Goal: Information Seeking & Learning: Check status

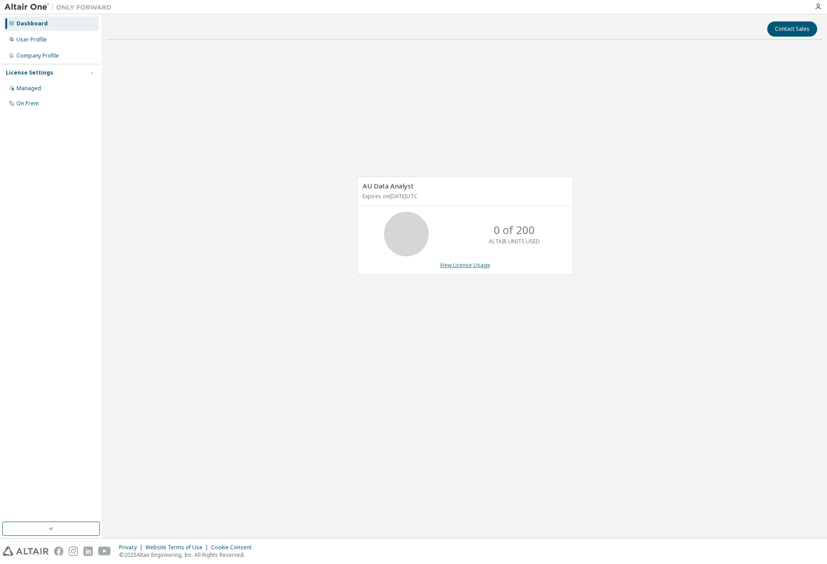
click at [462, 264] on link "View License Usage" at bounding box center [465, 265] width 50 height 8
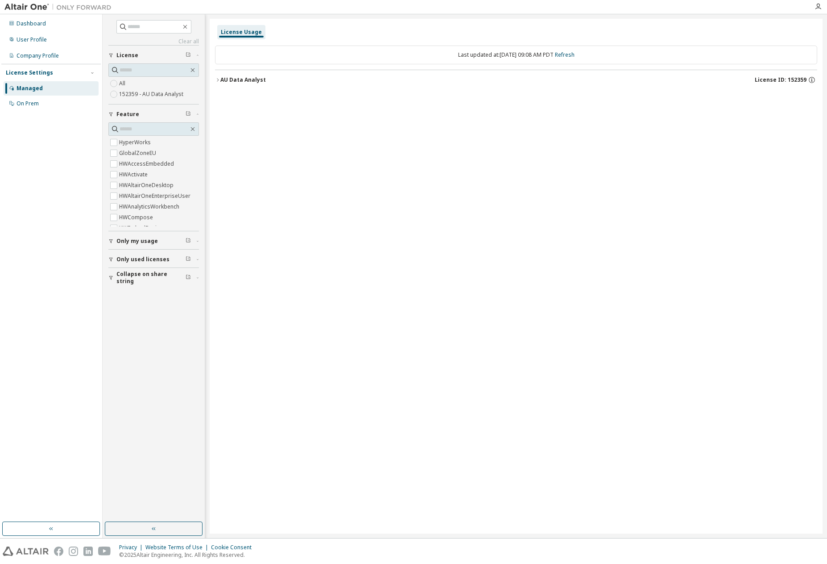
click at [143, 259] on span "Only used licenses" at bounding box center [142, 259] width 53 height 7
click at [146, 278] on span "Collapse on share string" at bounding box center [150, 277] width 69 height 14
click at [147, 278] on span "Collapse on share string" at bounding box center [150, 277] width 69 height 14
click at [21, 104] on div "On Prem" at bounding box center [28, 103] width 22 height 7
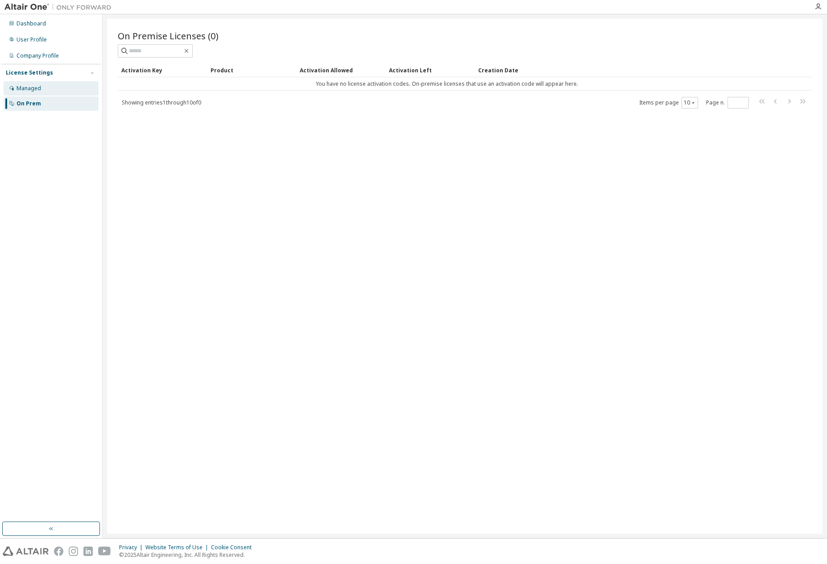
click at [49, 93] on div "Managed" at bounding box center [51, 88] width 95 height 14
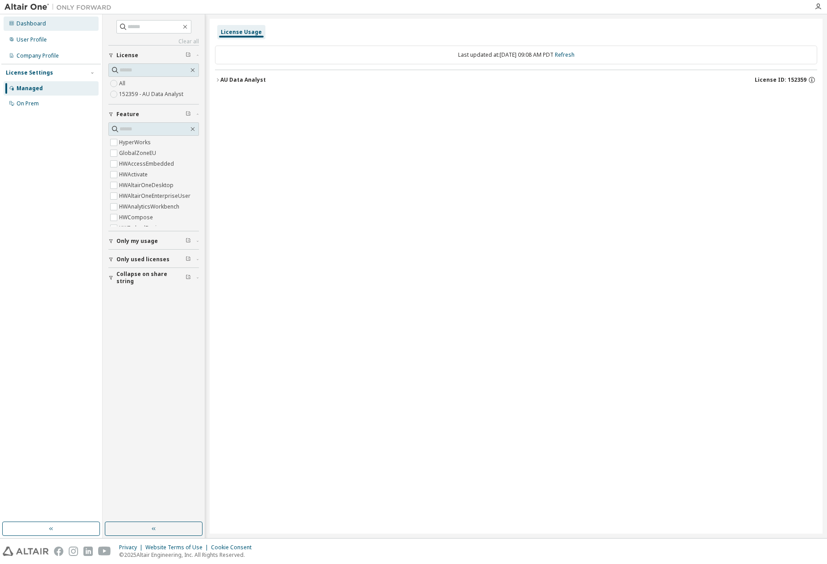
click at [60, 28] on div "Dashboard" at bounding box center [51, 24] width 95 height 14
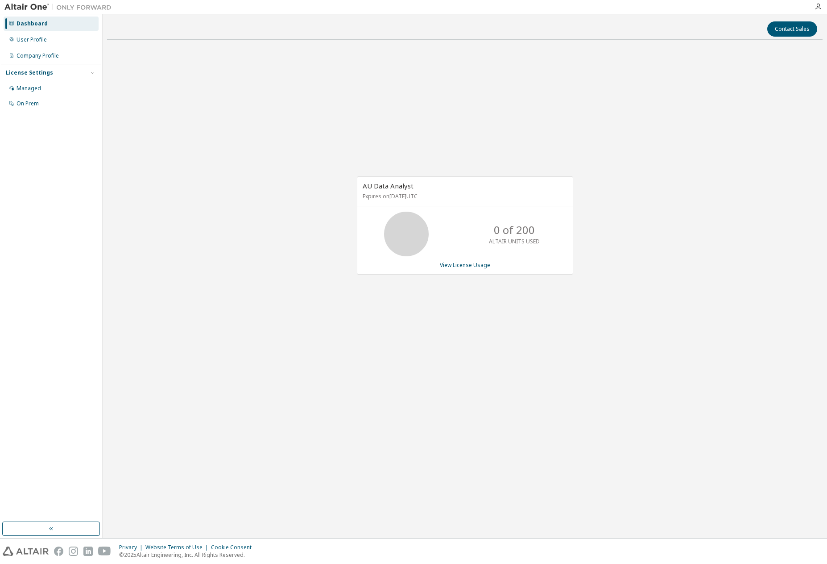
click at [636, 198] on div "AU Data Analyst Expires on [DATE] UTC 0 of 200 ALTAIR UNITS USED View License U…" at bounding box center [465, 230] width 716 height 366
